Goal: Task Accomplishment & Management: Complete application form

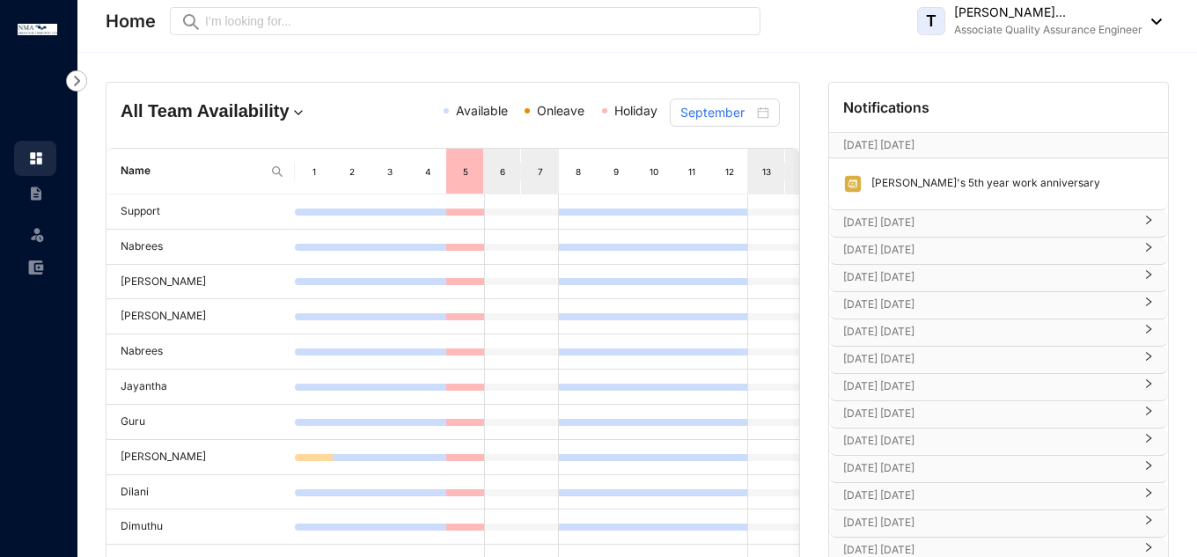
click at [31, 378] on div "Leave" at bounding box center [38, 278] width 77 height 557
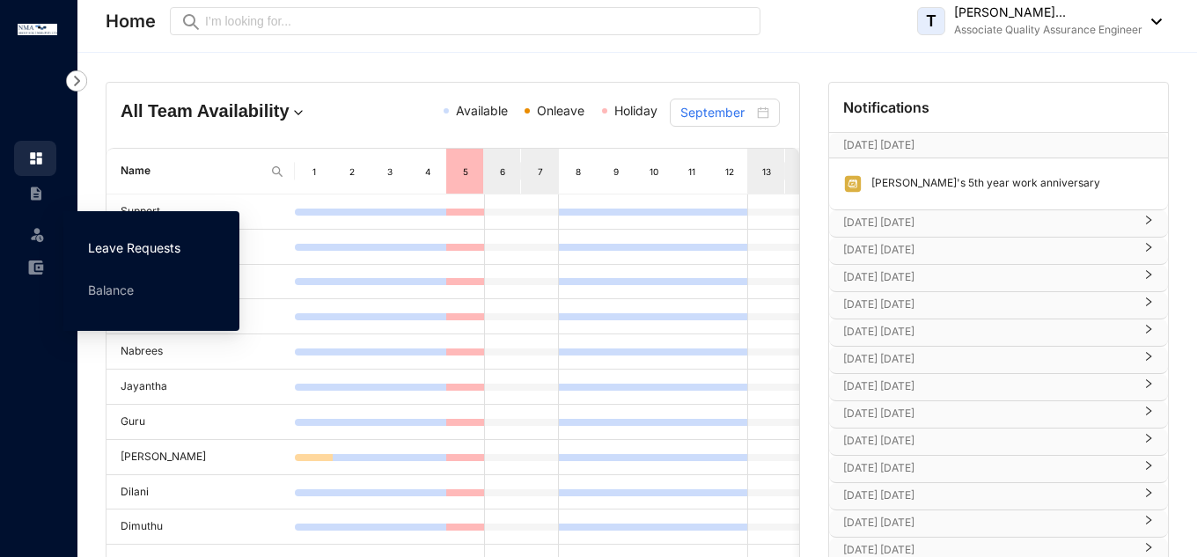
click at [156, 242] on link "Leave Requests" at bounding box center [134, 247] width 92 height 15
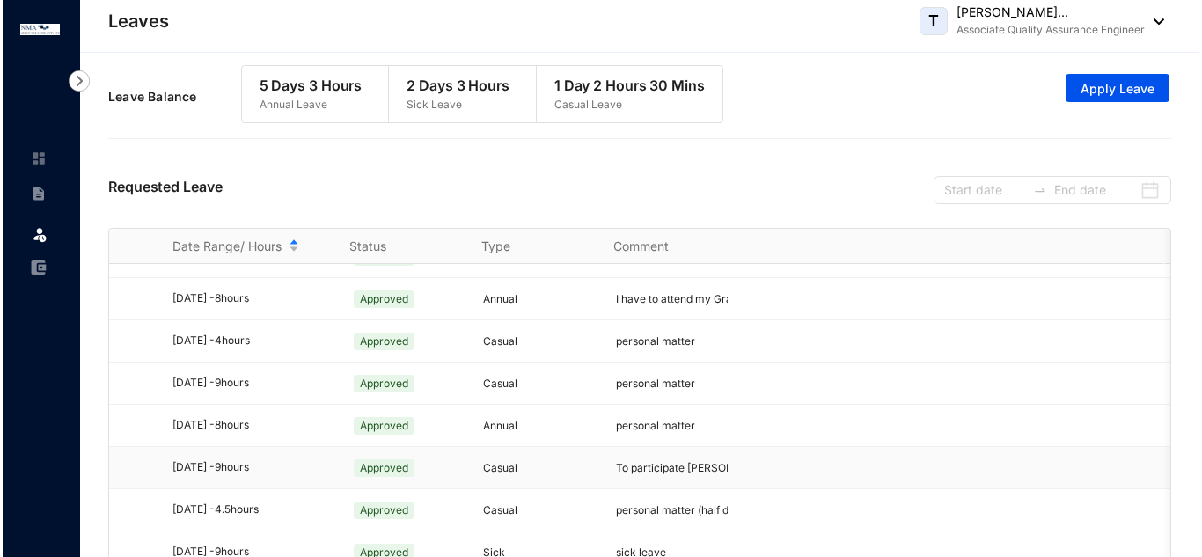
scroll to position [1106, 0]
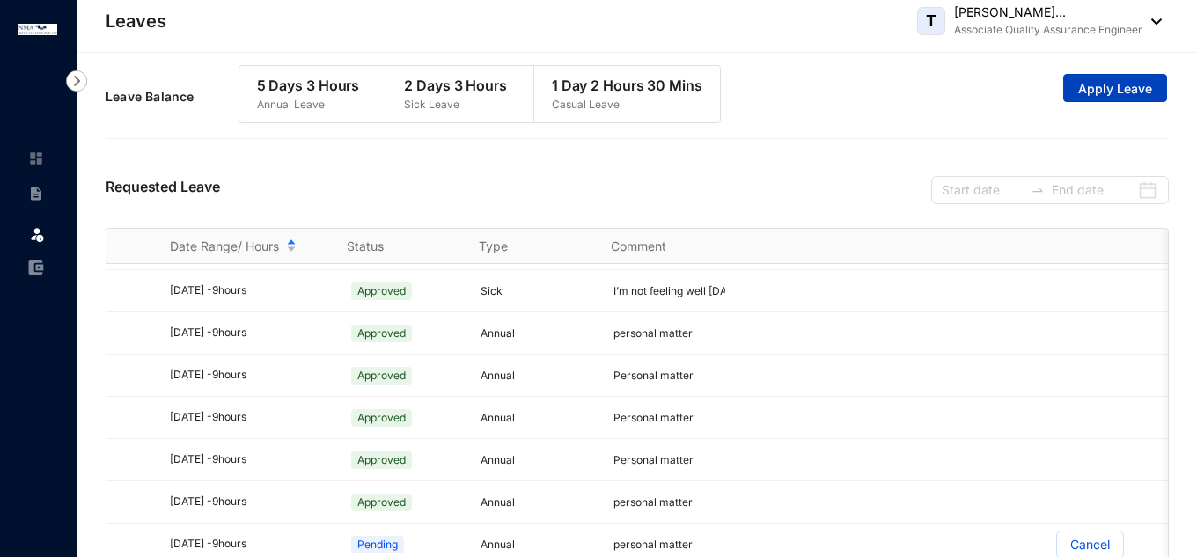
click at [1082, 90] on span "Apply Leave" at bounding box center [1115, 89] width 74 height 18
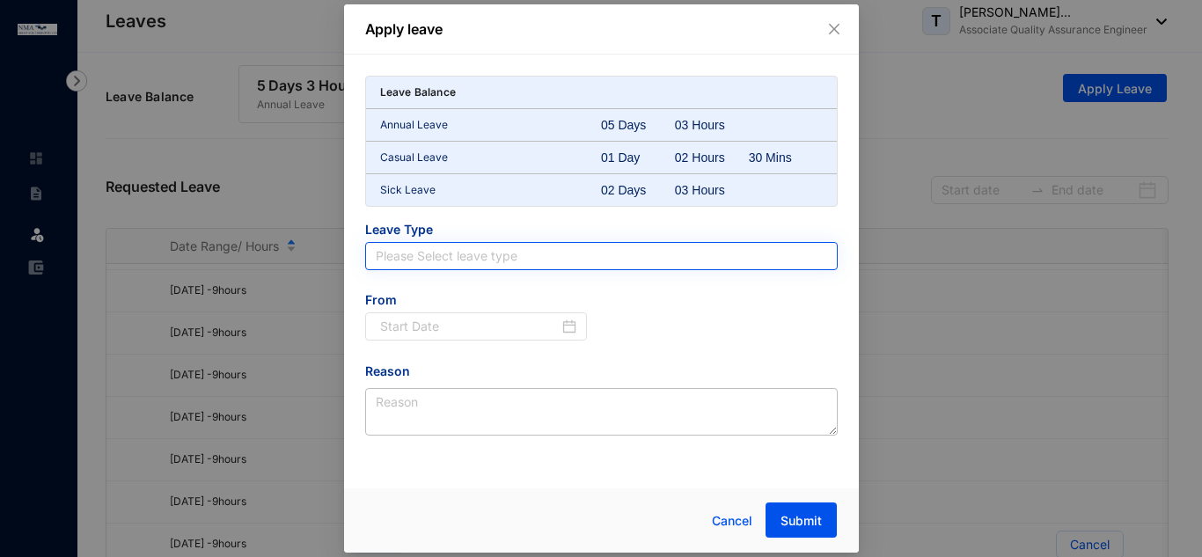
click at [467, 252] on input "search" at bounding box center [602, 256] width 452 height 26
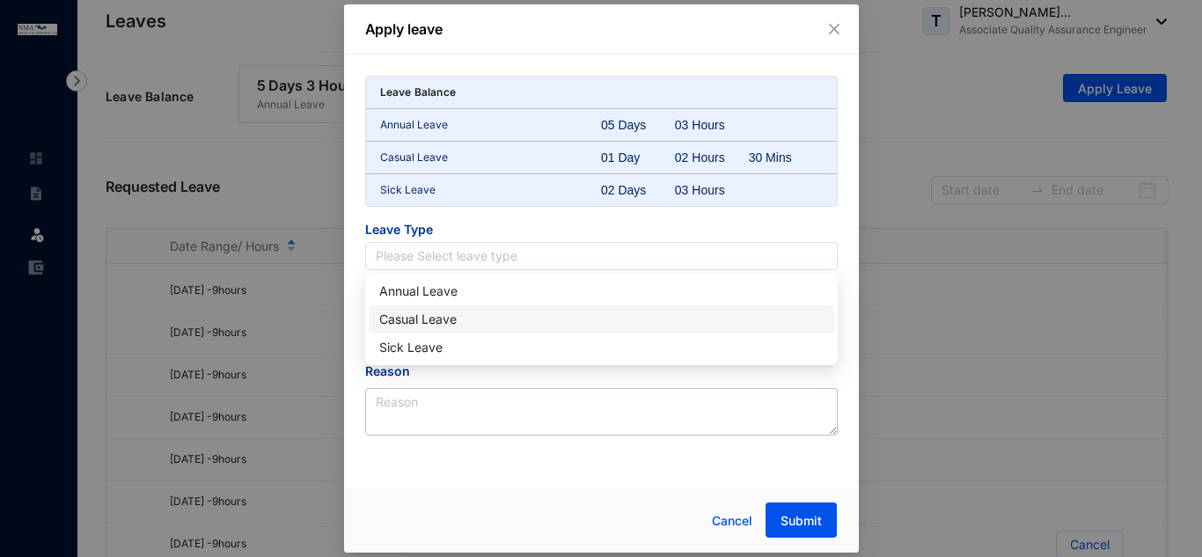
click at [441, 318] on div "Casual Leave" at bounding box center [601, 319] width 445 height 19
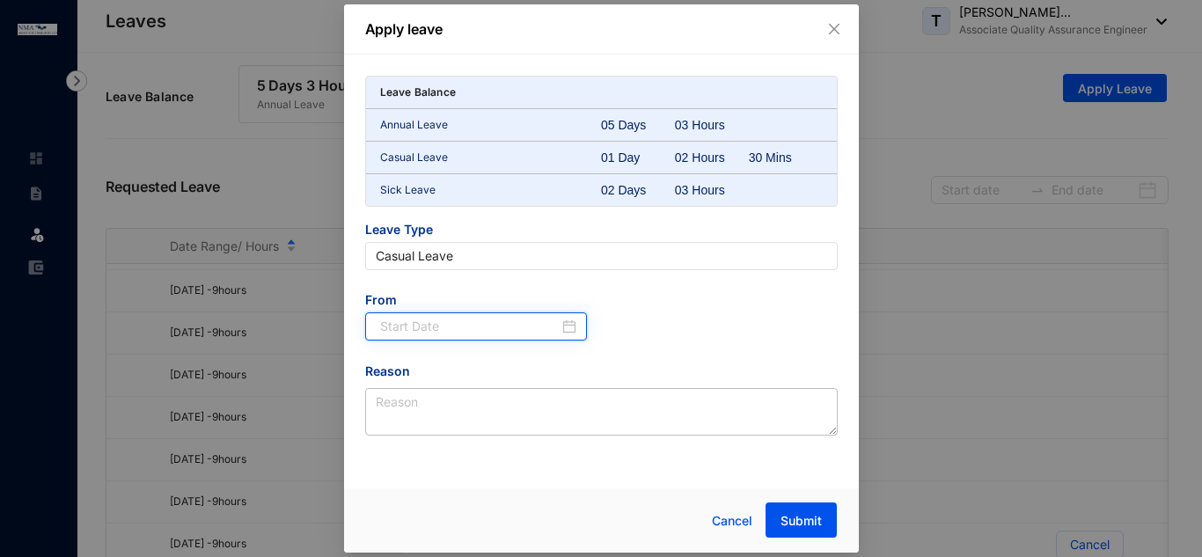
click at [501, 323] on input at bounding box center [470, 326] width 180 height 19
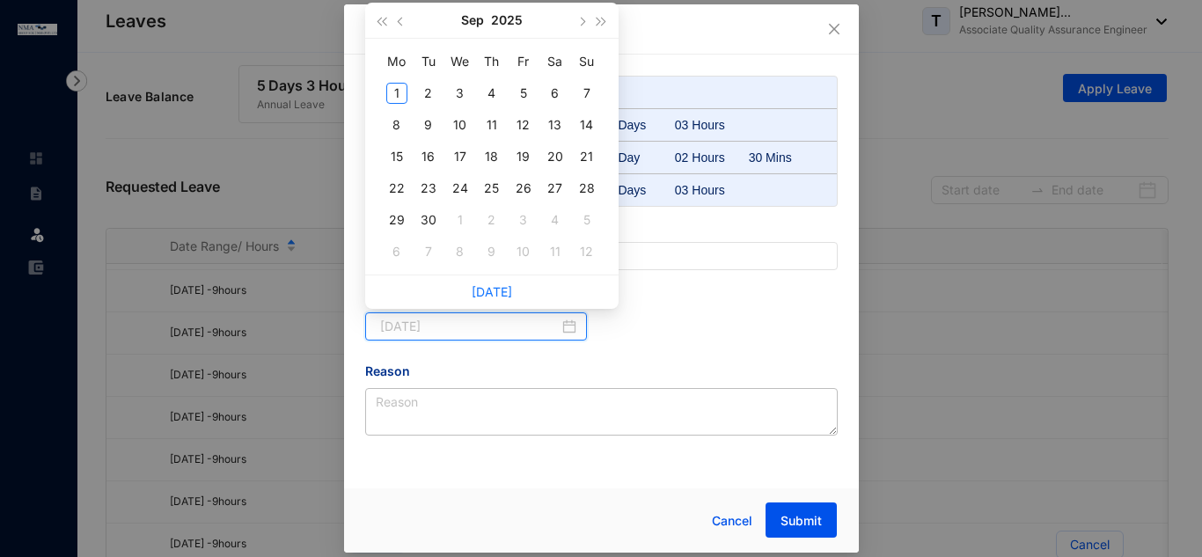
type input "[DATE]"
click at [407, 23] on button "button" at bounding box center [401, 20] width 19 height 35
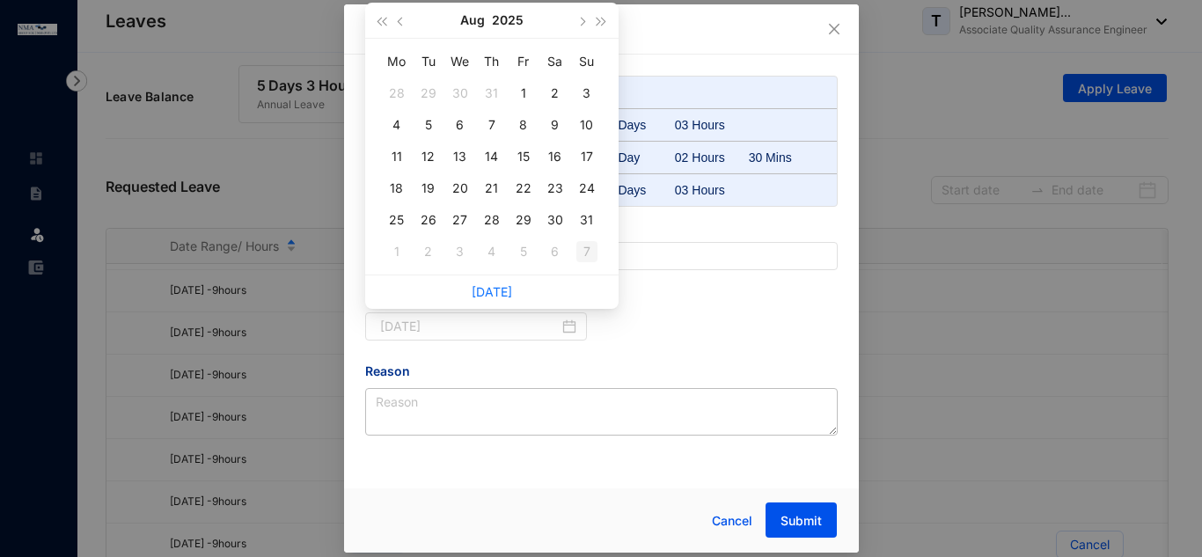
type input "[DATE]"
click at [525, 224] on div "29" at bounding box center [523, 219] width 21 height 21
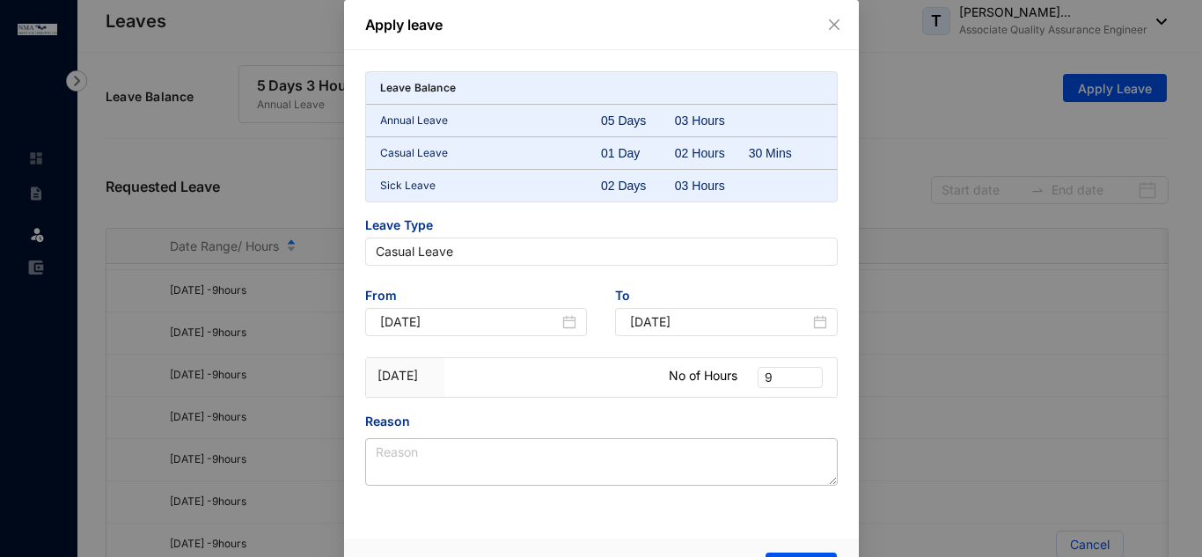
type input "[DATE]"
click at [772, 376] on span "9" at bounding box center [790, 377] width 51 height 19
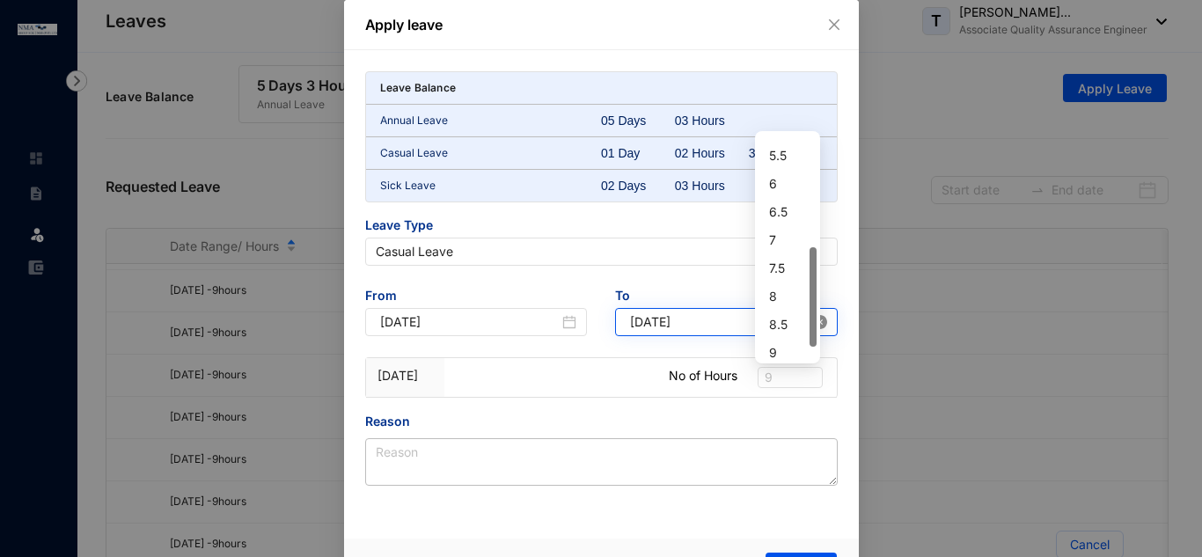
drag, startPoint x: 812, startPoint y: 195, endPoint x: 821, endPoint y: 320, distance: 124.4
click at [821, 320] on body "Leaves Leave Leaves T Tharusha Denuwan Gajasing... Associate Quality Assurance …" at bounding box center [598, 278] width 1197 height 557
click at [768, 294] on div "8" at bounding box center [788, 293] width 58 height 28
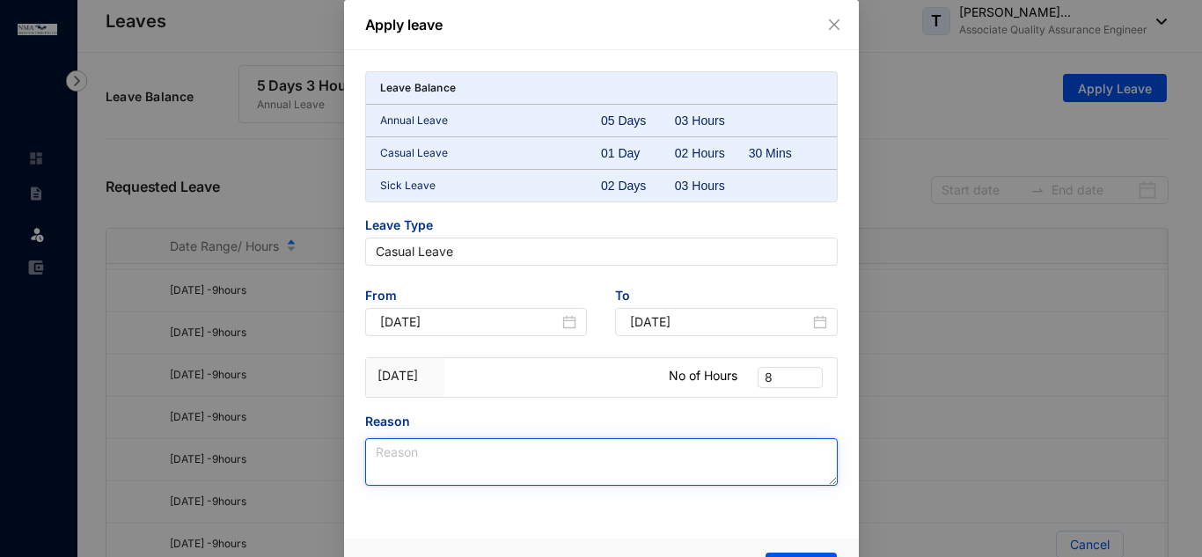
click at [578, 448] on textarea "Reason" at bounding box center [601, 462] width 473 height 48
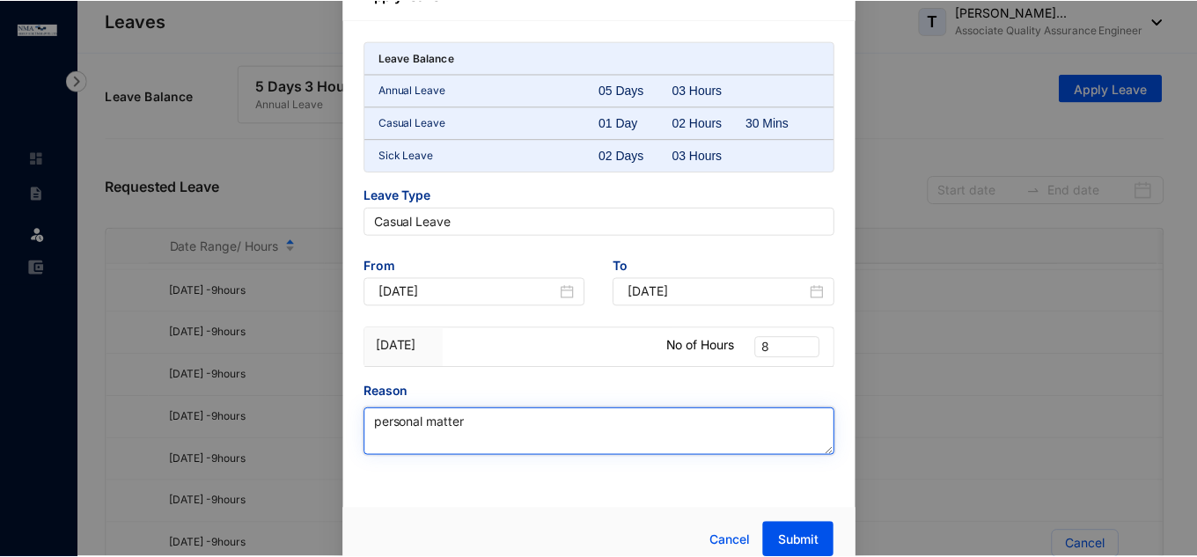
scroll to position [46, 0]
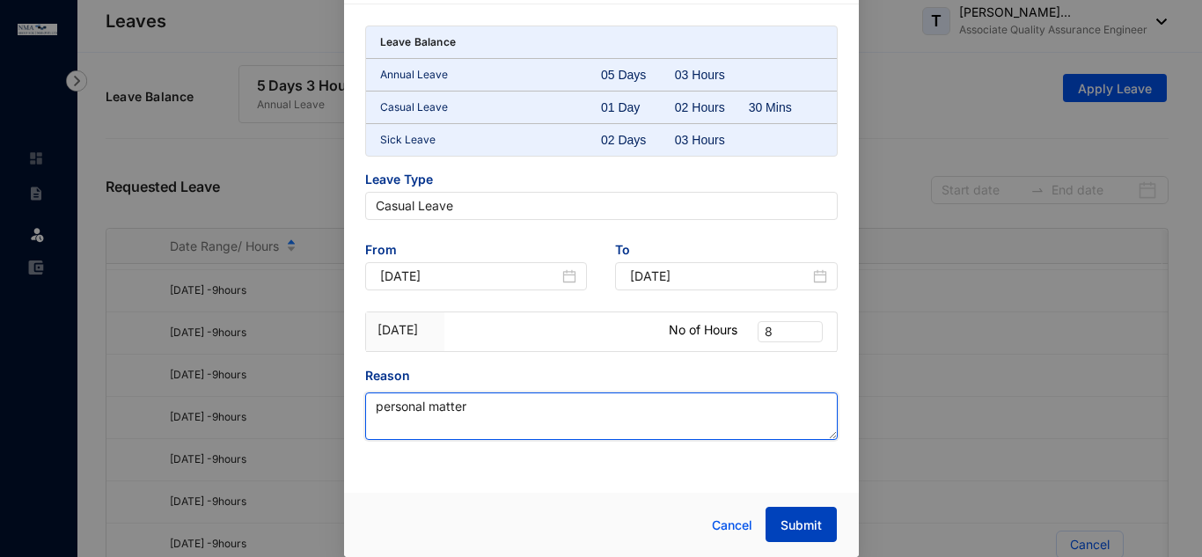
type textarea "personal matter"
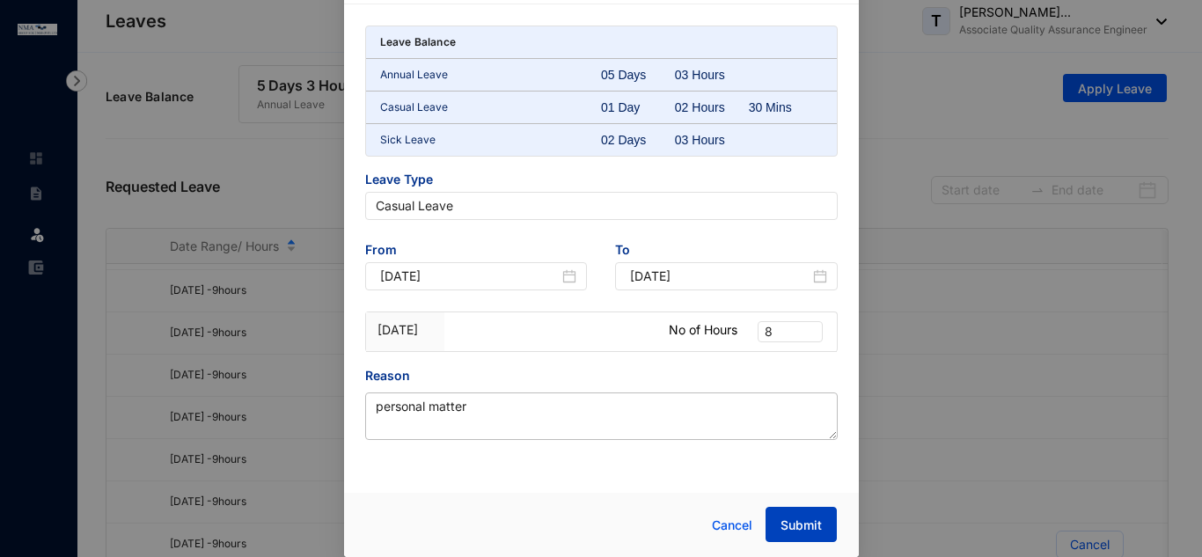
click at [781, 522] on span "Submit" at bounding box center [801, 526] width 41 height 18
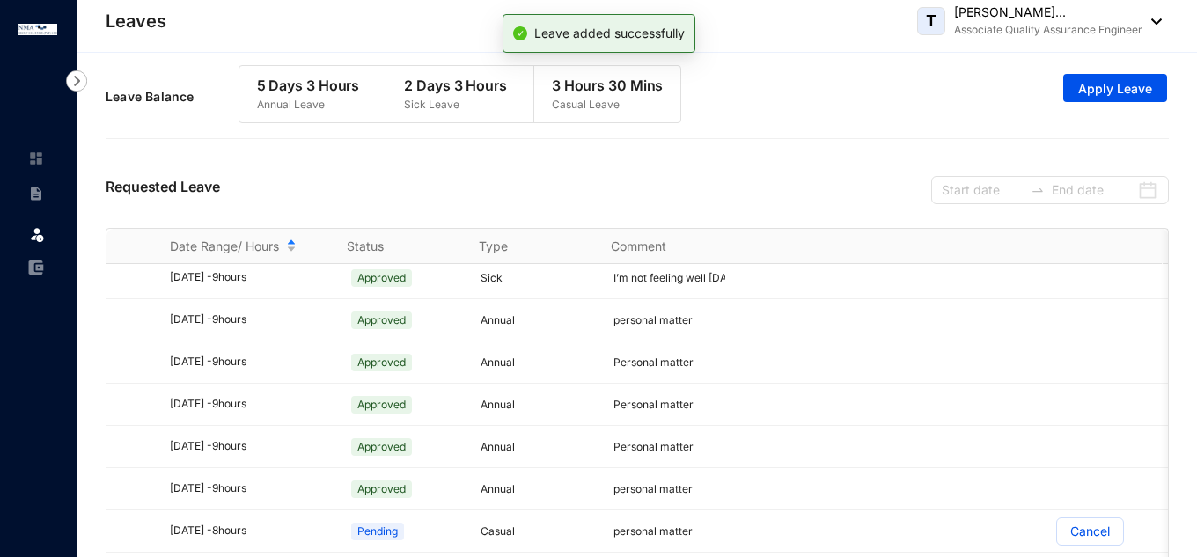
click at [634, 178] on div "Requested Leave" at bounding box center [637, 188] width 1063 height 80
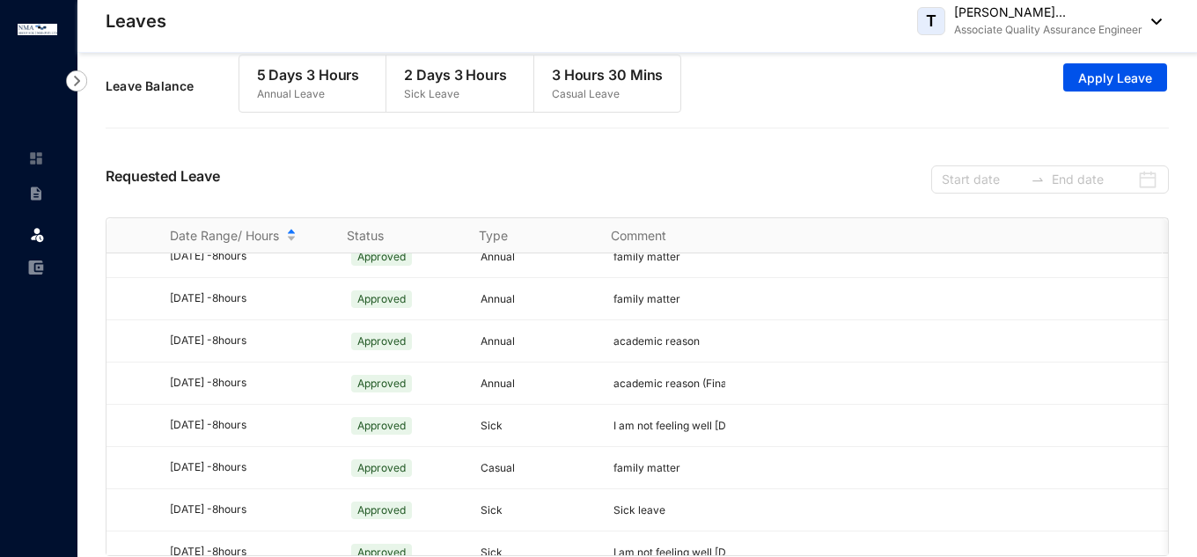
scroll to position [0, 0]
